Goal: Information Seeking & Learning: Learn about a topic

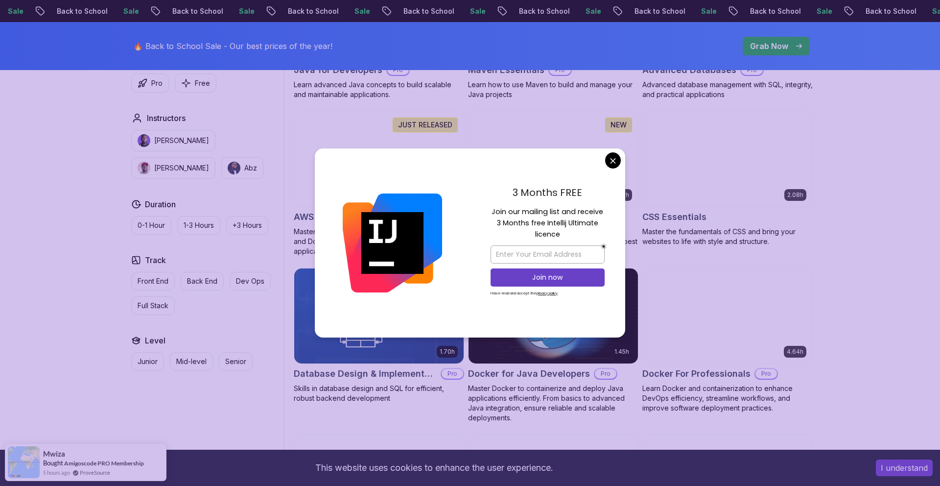
scroll to position [758, 0]
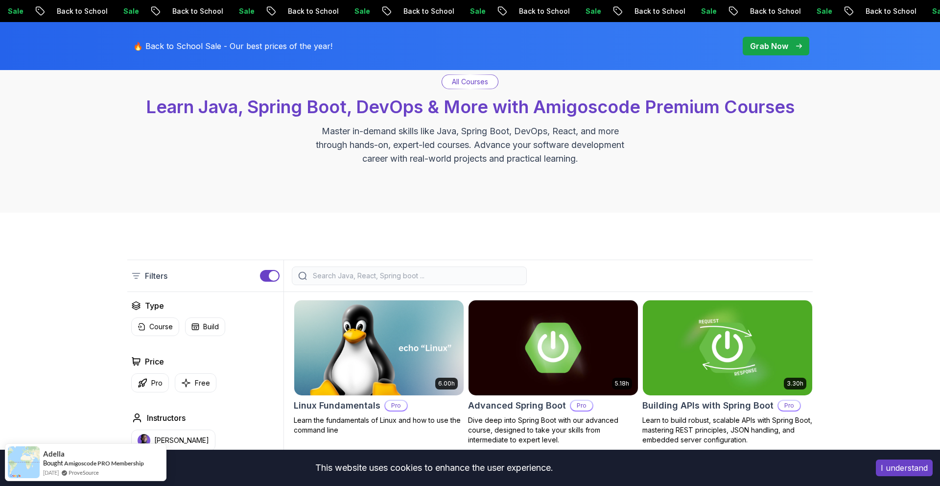
scroll to position [0, 0]
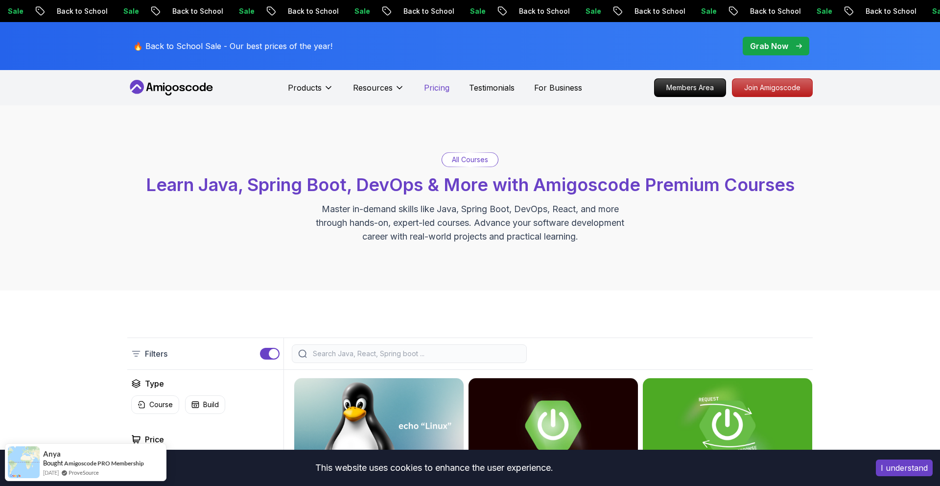
click at [440, 87] on p "Pricing" at bounding box center [436, 88] width 25 height 12
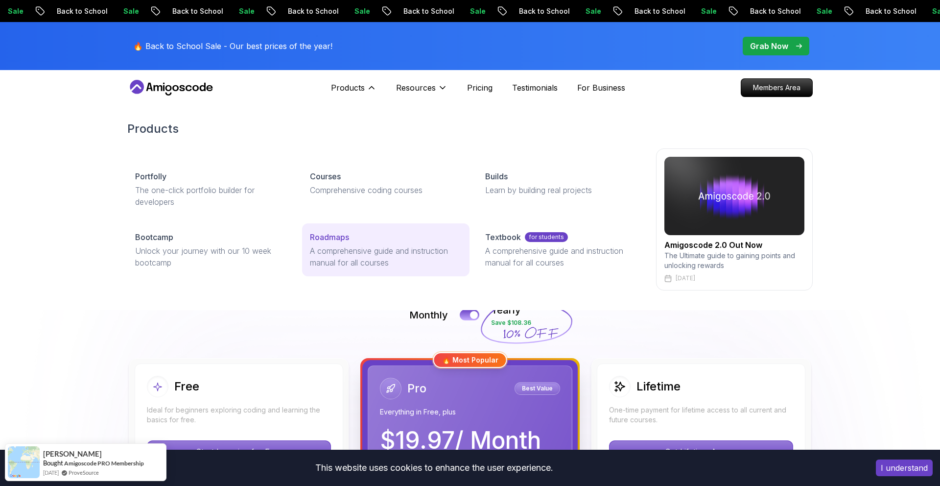
click at [334, 247] on p "A comprehensive guide and instruction manual for all courses" at bounding box center [385, 257] width 151 height 24
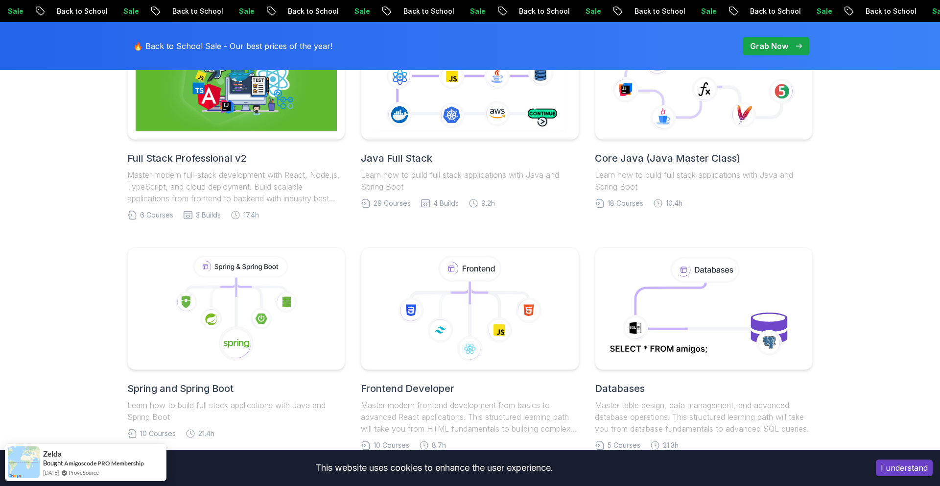
scroll to position [330, 0]
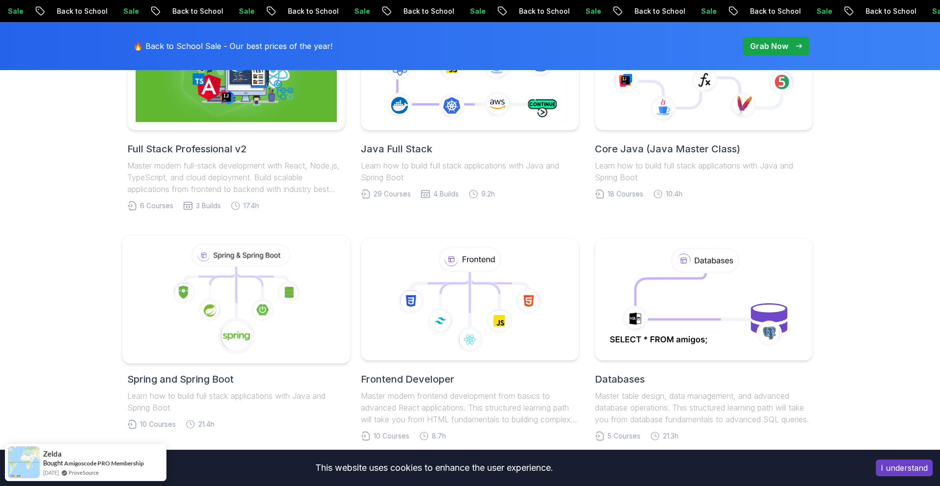
click at [207, 263] on icon at bounding box center [241, 255] width 96 height 21
